Goal: Information Seeking & Learning: Learn about a topic

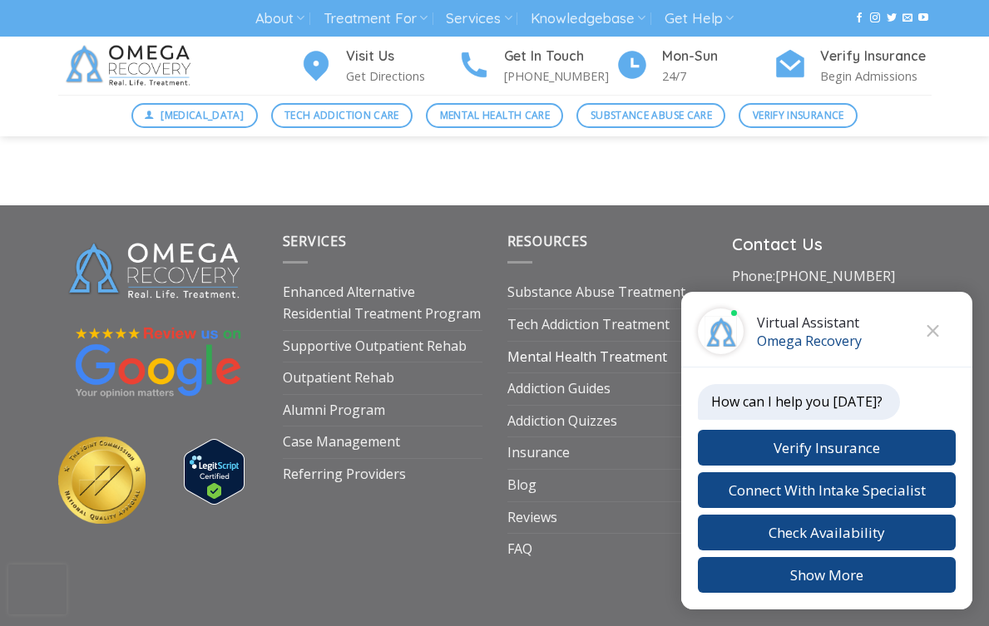
scroll to position [5805, 0]
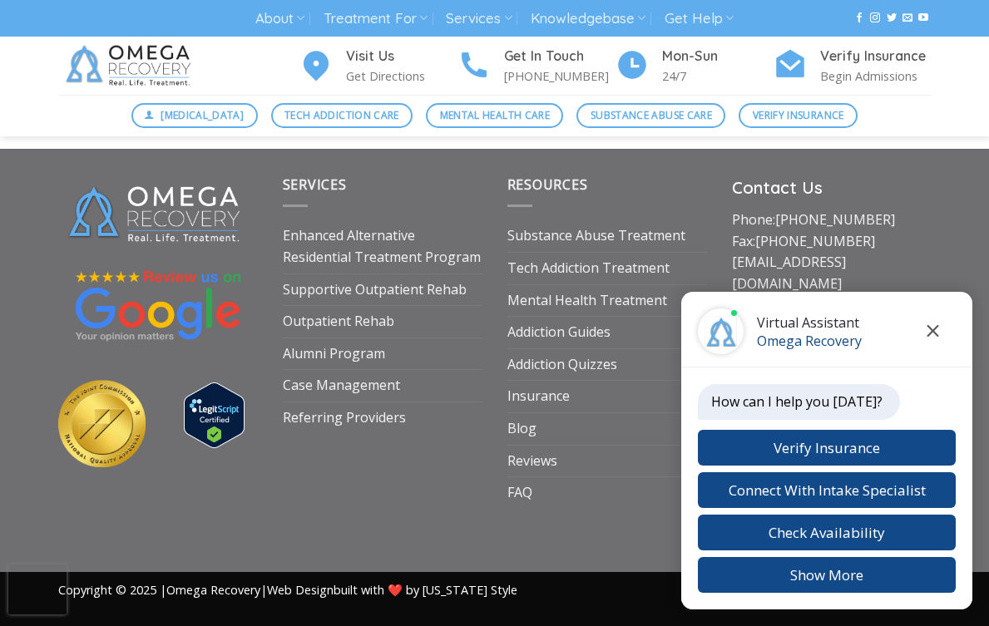
click at [936, 327] on icon "Close chat" at bounding box center [933, 331] width 12 height 12
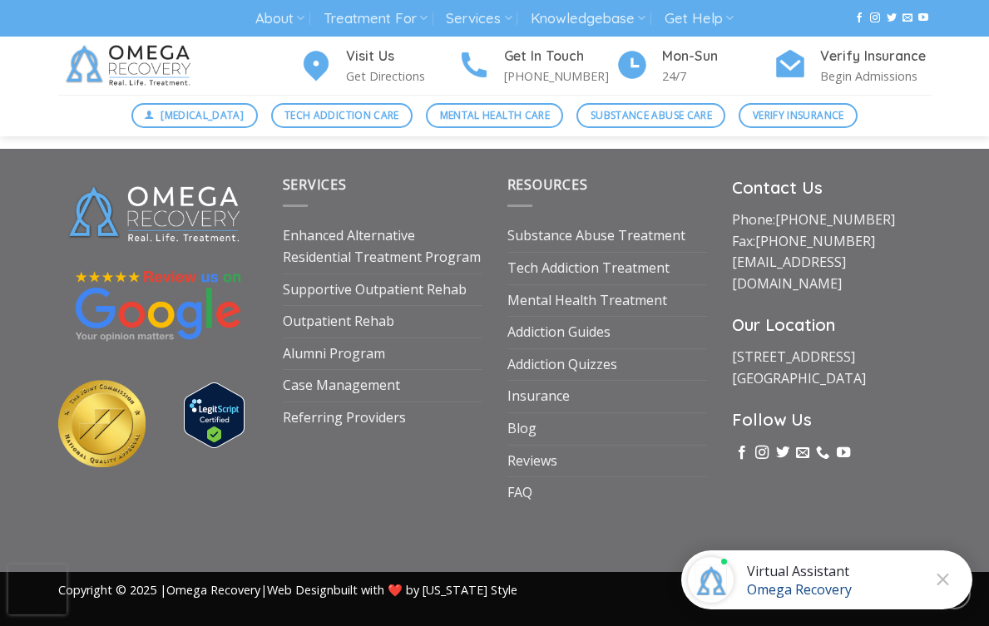
scroll to position [5629, 0]
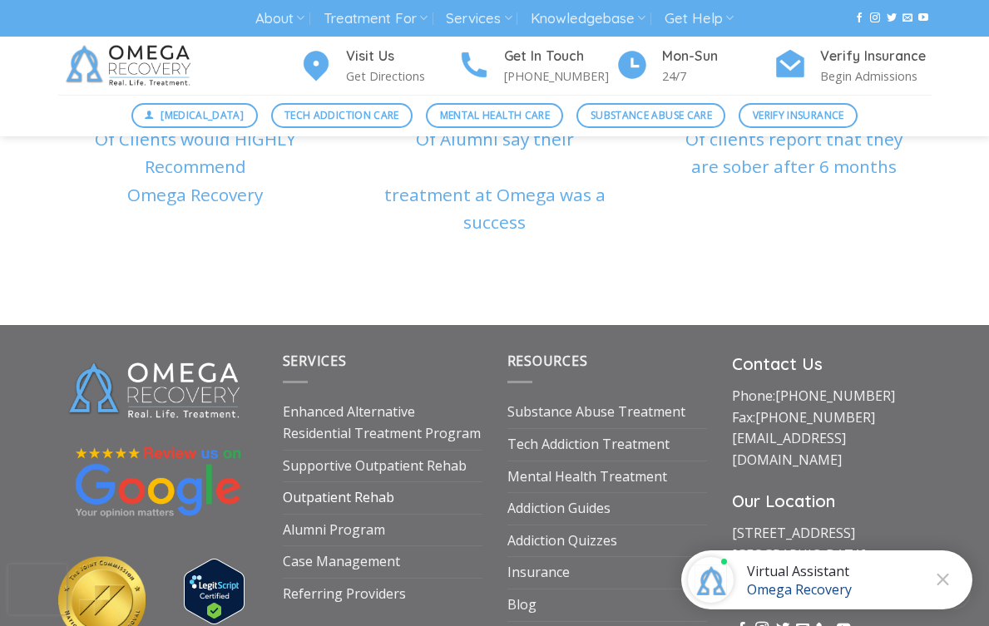
click at [354, 482] on link "Outpatient Rehab" at bounding box center [338, 498] width 111 height 32
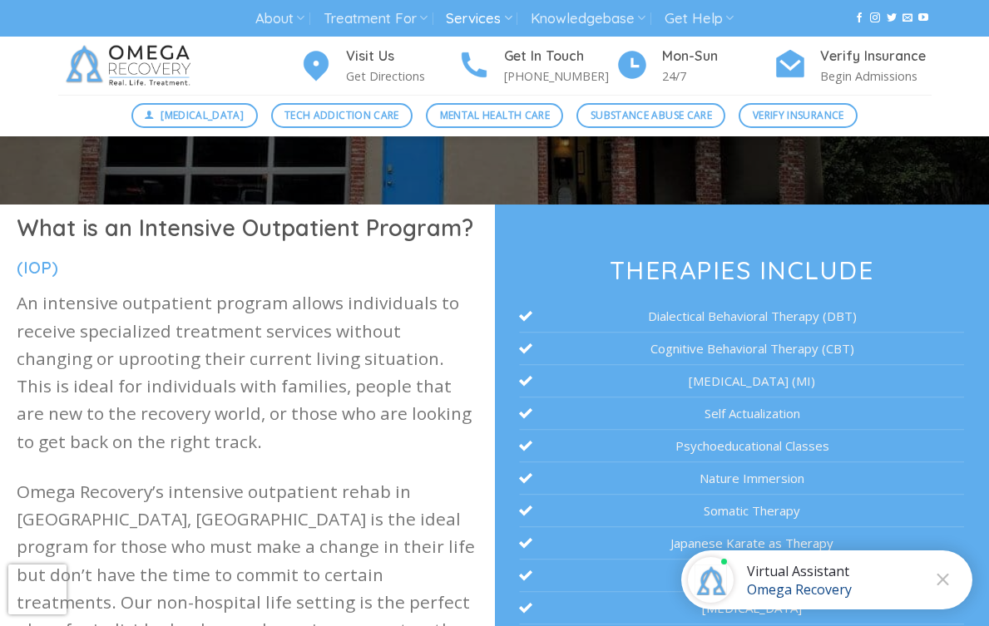
scroll to position [640, 0]
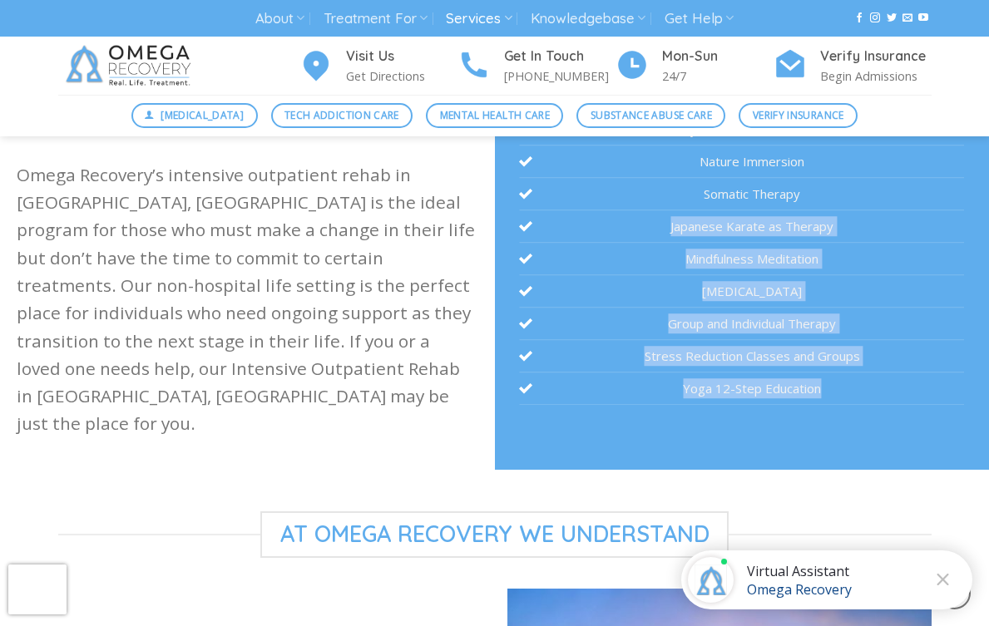
drag, startPoint x: 850, startPoint y: 403, endPoint x: 651, endPoint y: 225, distance: 266.8
click at [651, 225] on ul "Dialectical Behavioral Therapy (DBT) Cognitive Behavioral Therapy (CBT) Motivat…" at bounding box center [741, 194] width 445 height 422
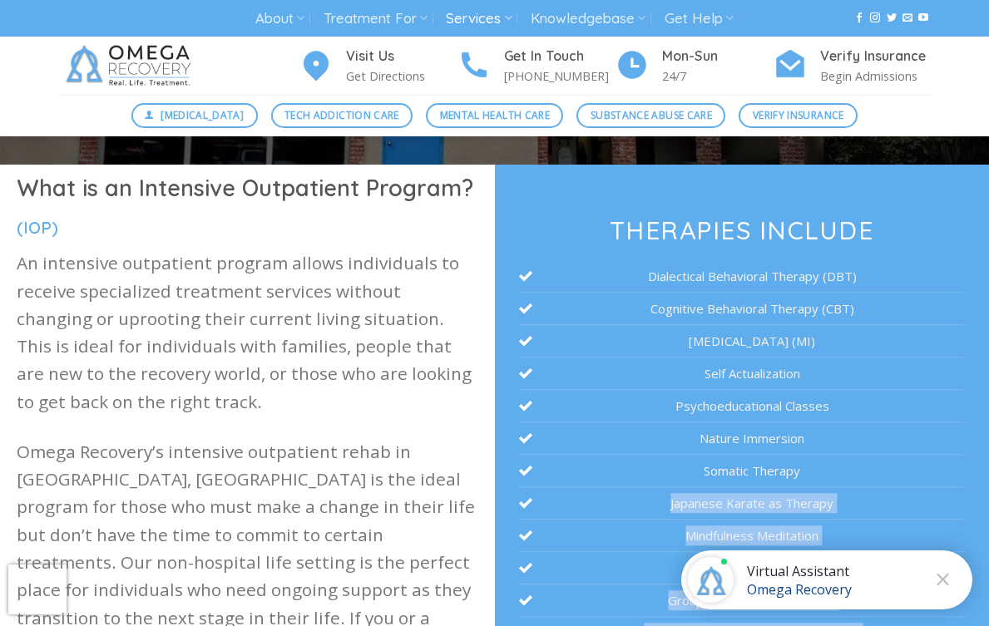
scroll to position [312, 0]
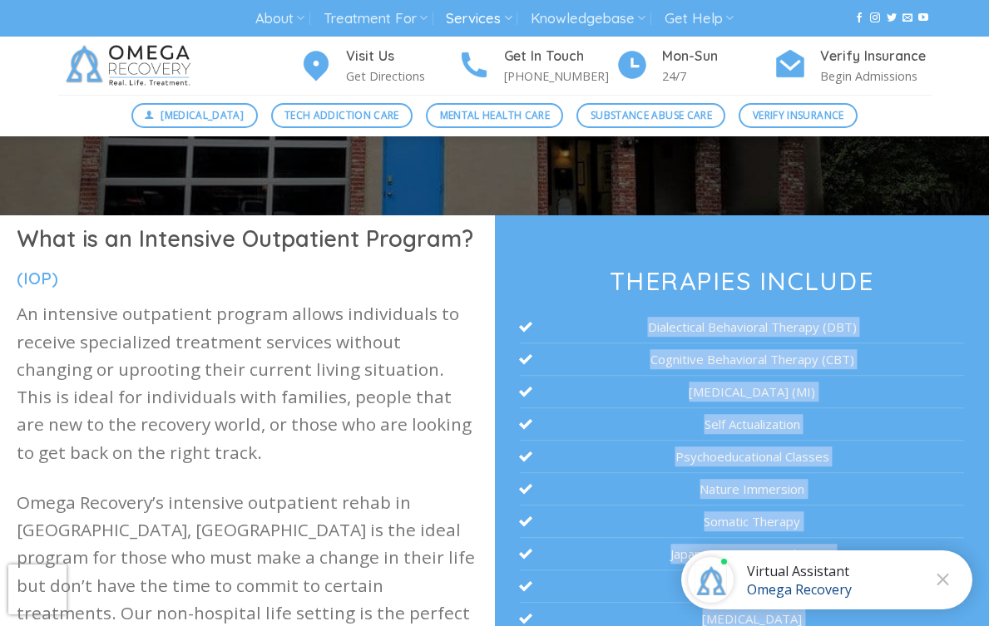
click at [647, 318] on li "Dialectical Behavioral Therapy (DBT)" at bounding box center [741, 327] width 445 height 32
copy ul "Dialectical Behavioral Therapy (DBT) Cognitive Behavioral Therapy (CBT) Motivat…"
